Goal: Task Accomplishment & Management: Manage account settings

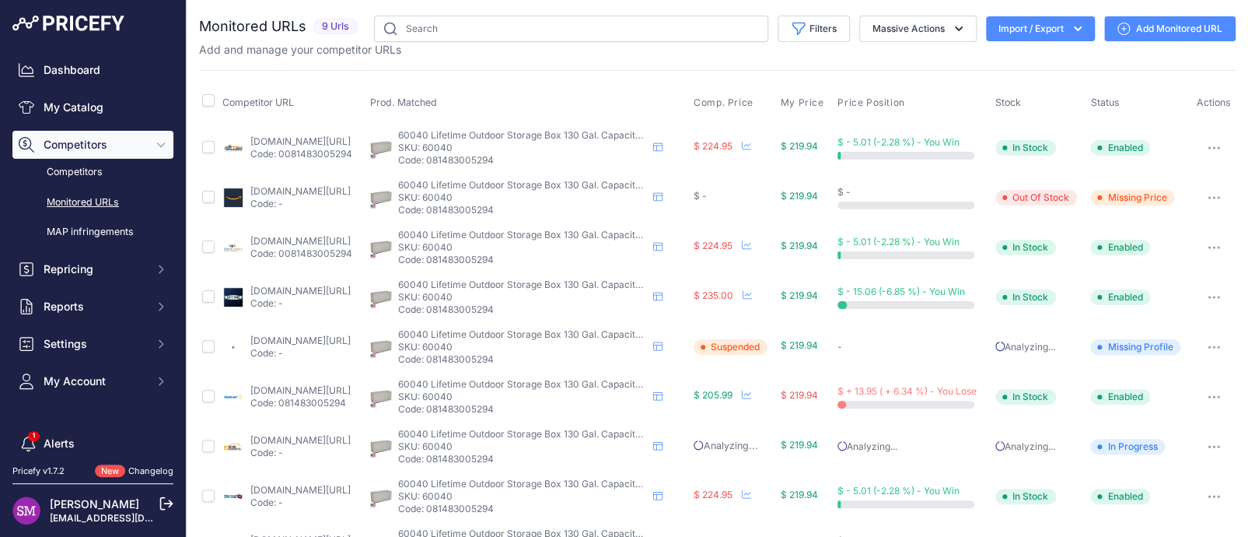
scroll to position [48, 0]
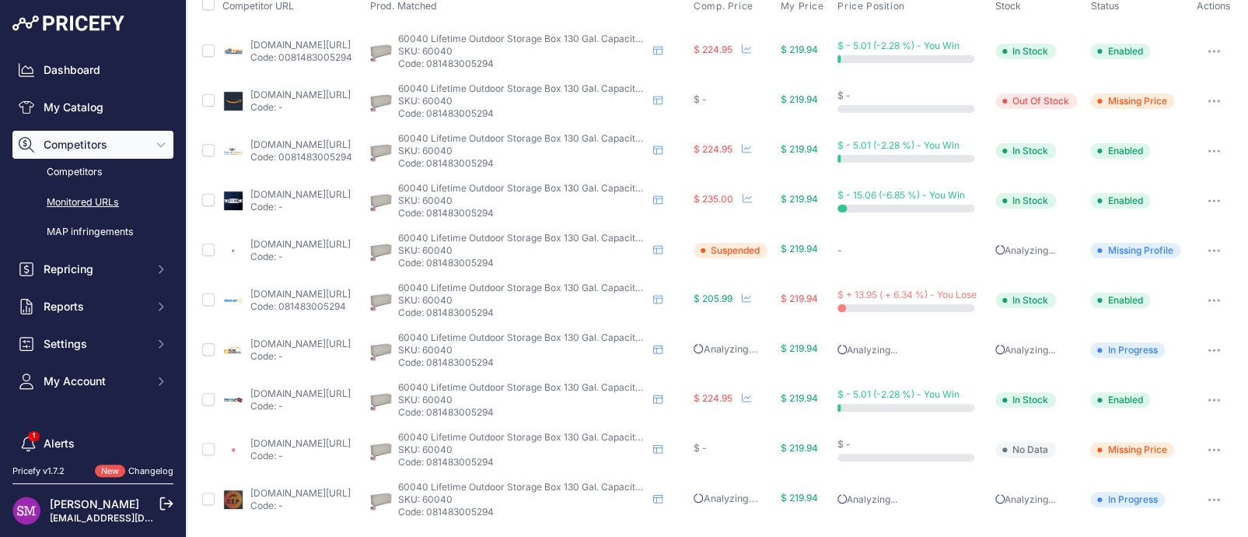
scroll to position [98, 0]
click at [1198, 249] on button "button" at bounding box center [1213, 249] width 31 height 22
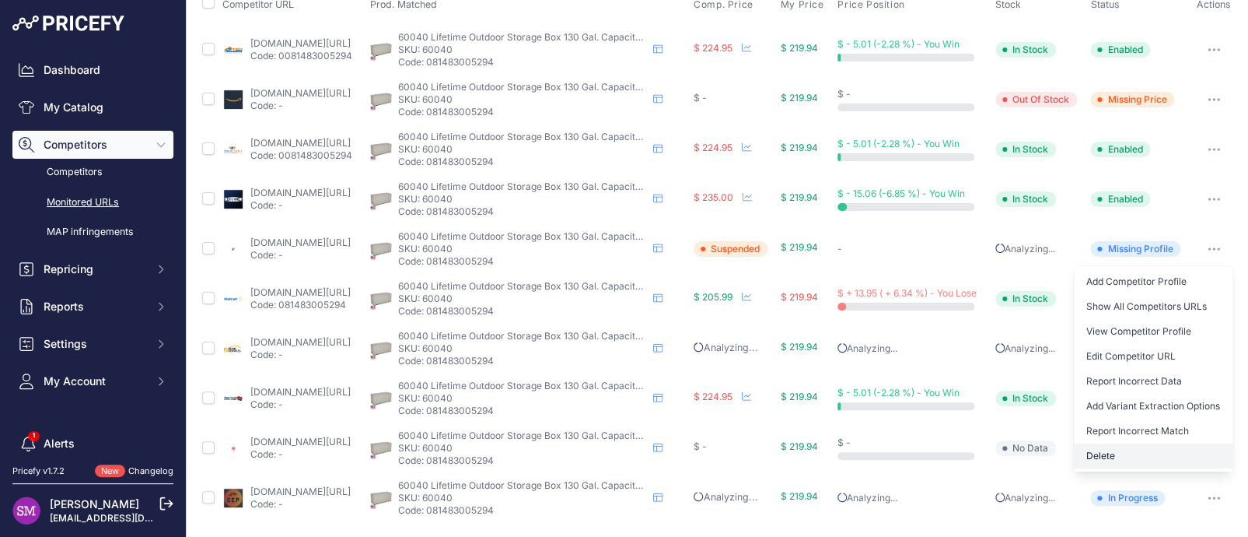
click at [1100, 450] on button "Delete" at bounding box center [1153, 455] width 159 height 25
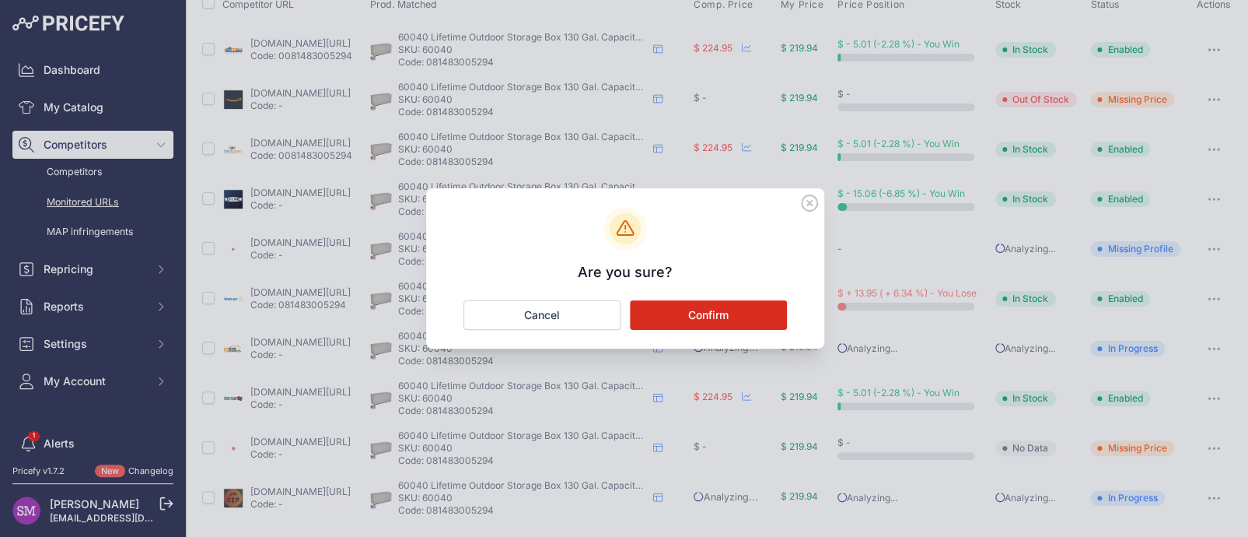
click at [690, 317] on button "Confirm" at bounding box center [708, 315] width 157 height 30
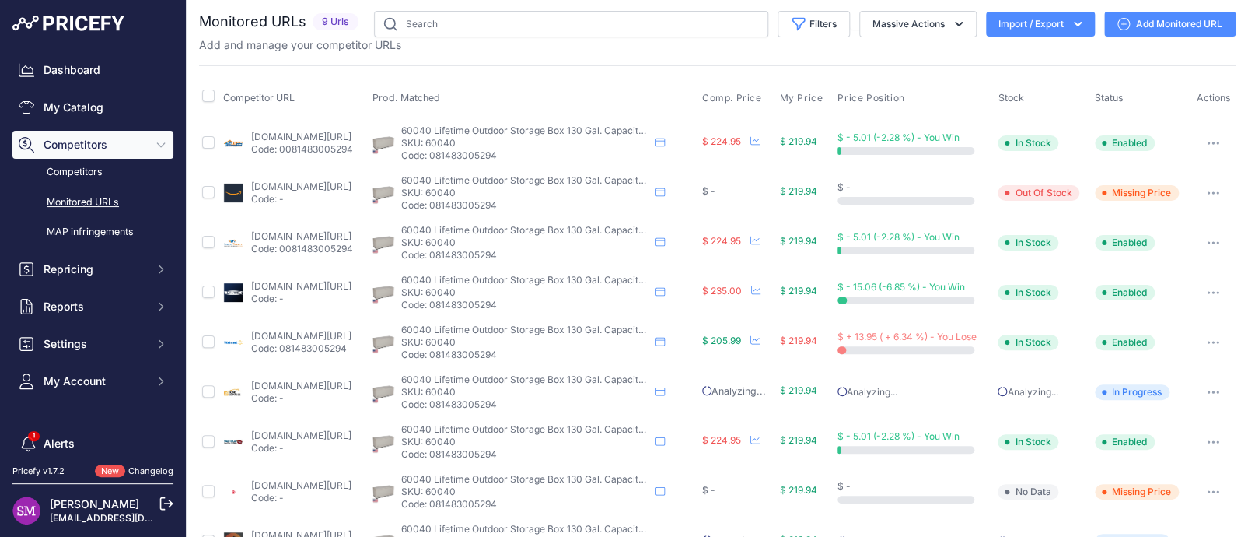
scroll to position [0, 0]
